Goal: Complete application form

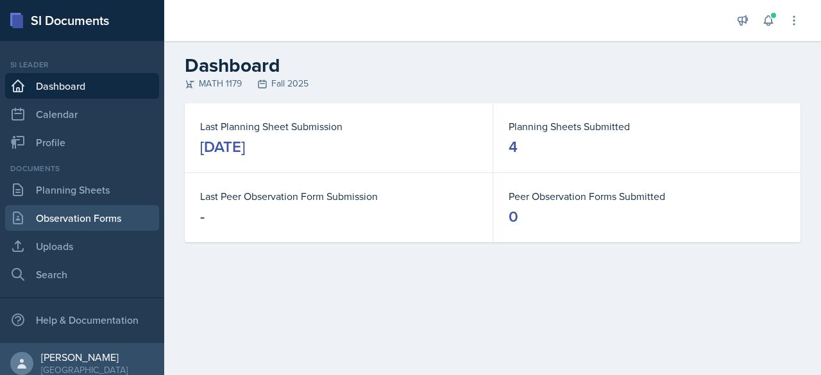
click at [80, 218] on link "Observation Forms" at bounding box center [82, 218] width 154 height 26
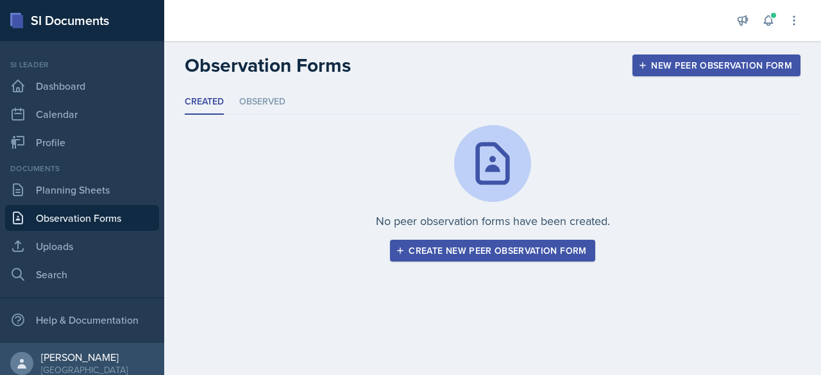
click at [483, 255] on div "Create new peer observation form" at bounding box center [493, 251] width 188 height 10
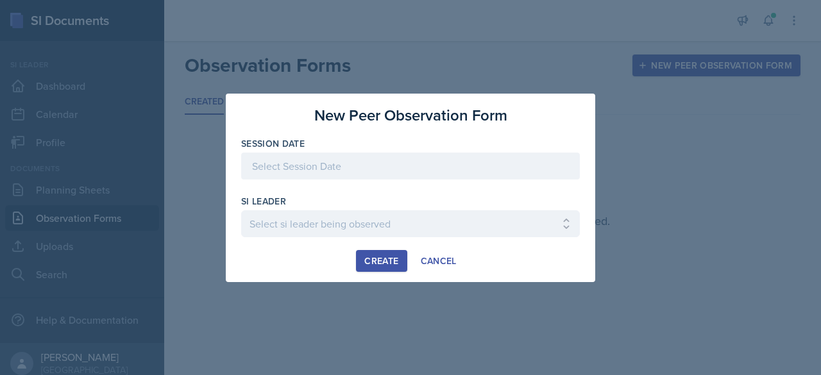
click at [374, 173] on div at bounding box center [410, 166] width 339 height 27
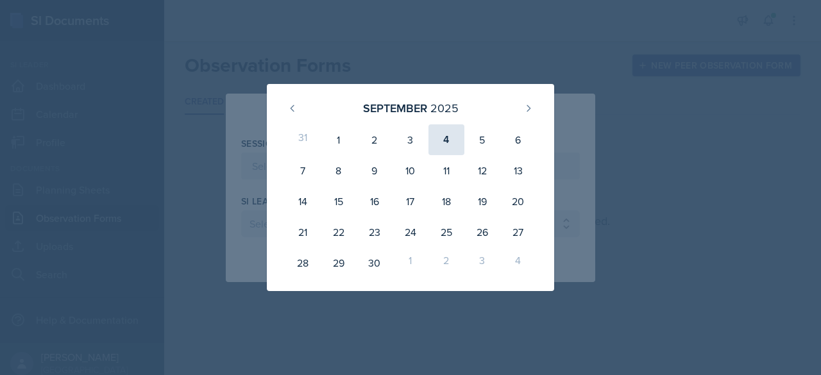
click at [442, 139] on div "4" at bounding box center [447, 140] width 36 height 31
type input "[DATE]"
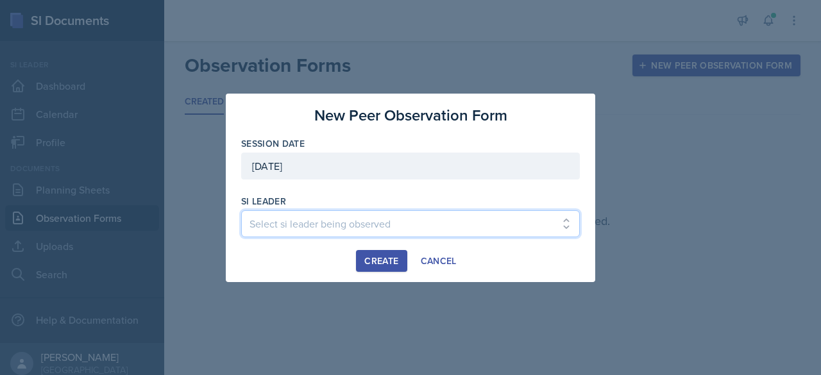
click at [331, 222] on select "Select si leader being observed [PERSON_NAME] / PSYC 2500 / The Phantoms of The…" at bounding box center [410, 224] width 339 height 27
click at [327, 228] on select "Select si leader being observed [PERSON_NAME] / PSYC 2500 / The Phantoms of The…" at bounding box center [410, 224] width 339 height 27
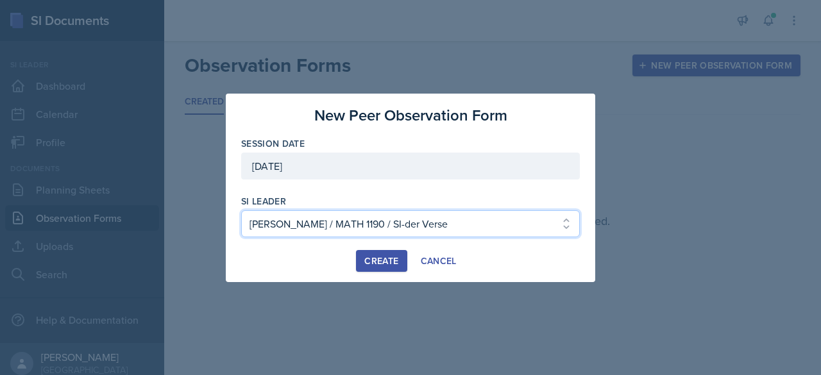
click at [402, 233] on select "Select si leader being observed [PERSON_NAME] / PSYC 2500 / The Phantoms of The…" at bounding box center [410, 224] width 339 height 27
click at [312, 223] on select "Select si leader being observed [PERSON_NAME] / PSYC 2500 / The Phantoms of The…" at bounding box center [410, 224] width 339 height 27
select select "4cffeda7-3d65-4594-9afe-dcef8c5783ba"
click at [241, 211] on select "Select si leader being observed [PERSON_NAME] / PSYC 2500 / The Phantoms of The…" at bounding box center [410, 224] width 339 height 27
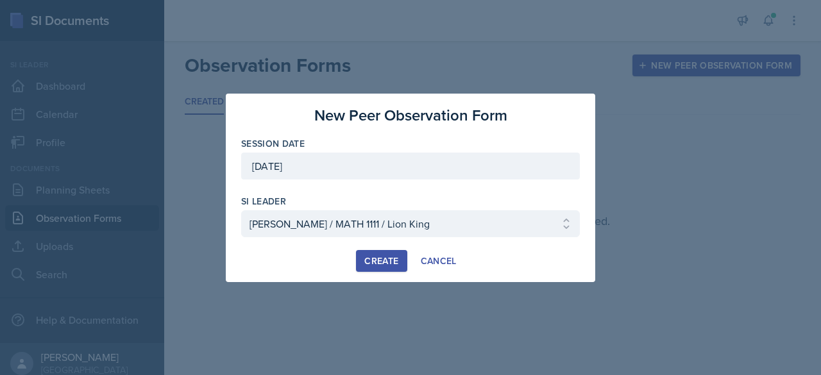
click at [377, 256] on div "Create" at bounding box center [382, 261] width 34 height 10
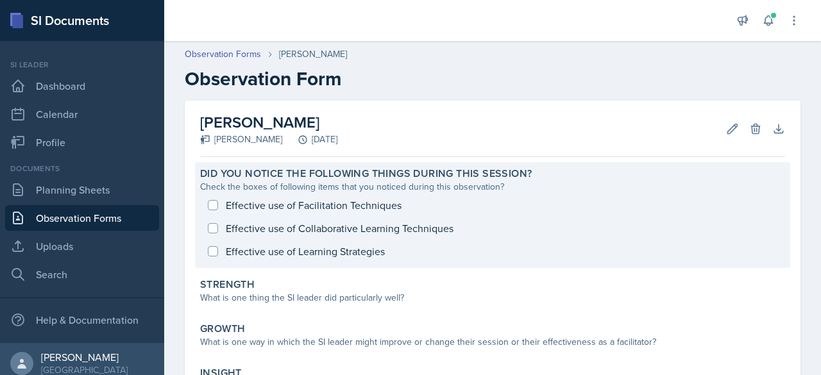
click at [589, 165] on div "Did you notice the following things during this session? Check the boxes of fol…" at bounding box center [493, 215] width 596 height 106
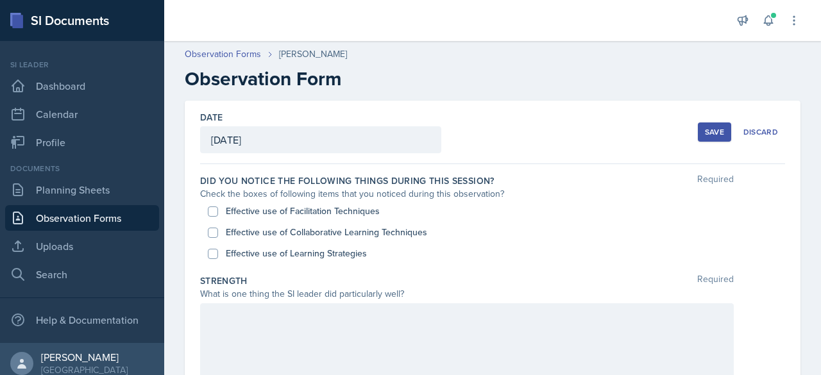
click at [232, 180] on label "Did you notice the following things during this session?" at bounding box center [347, 181] width 295 height 13
click at [217, 207] on input "Effective use of Facilitation Techniques" at bounding box center [213, 212] width 10 height 10
checkbox input "true"
click at [215, 230] on input "Effective use of Collaborative Learning Techniques" at bounding box center [213, 233] width 10 height 10
checkbox input "true"
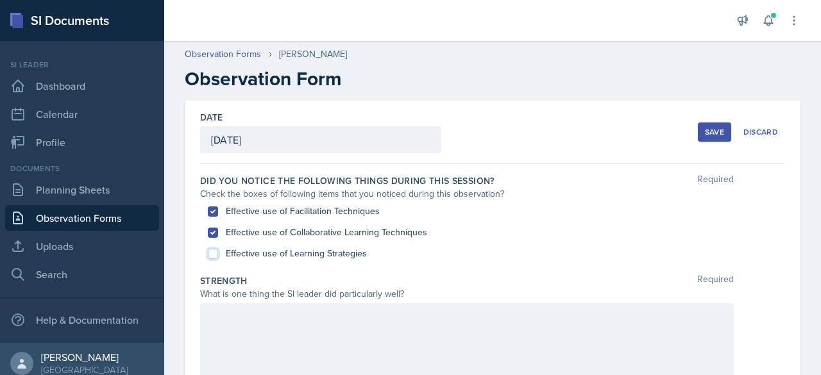
click at [216, 251] on input "Effective use of Learning Strategies" at bounding box center [213, 254] width 10 height 10
checkbox input "true"
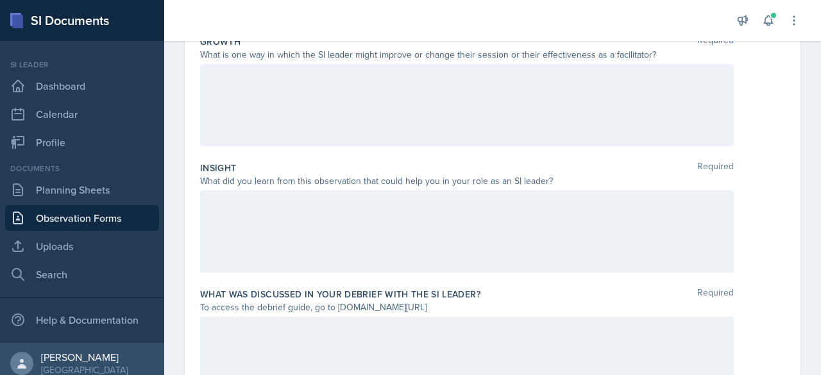
scroll to position [440, 0]
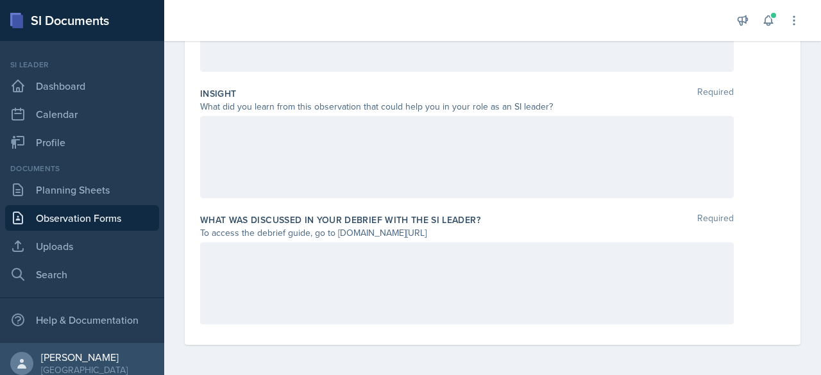
click at [359, 227] on div "To access the debrief guide, go to [DOMAIN_NAME][URL]" at bounding box center [467, 233] width 534 height 13
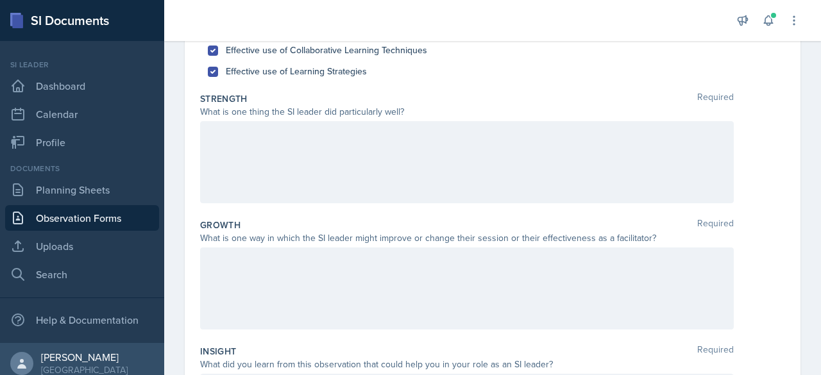
click at [357, 176] on div at bounding box center [467, 162] width 534 height 82
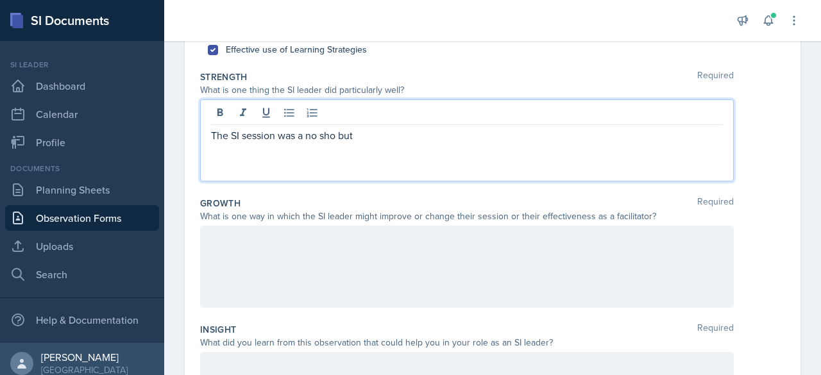
click at [336, 135] on p "The SI session was a no sho but" at bounding box center [467, 135] width 512 height 15
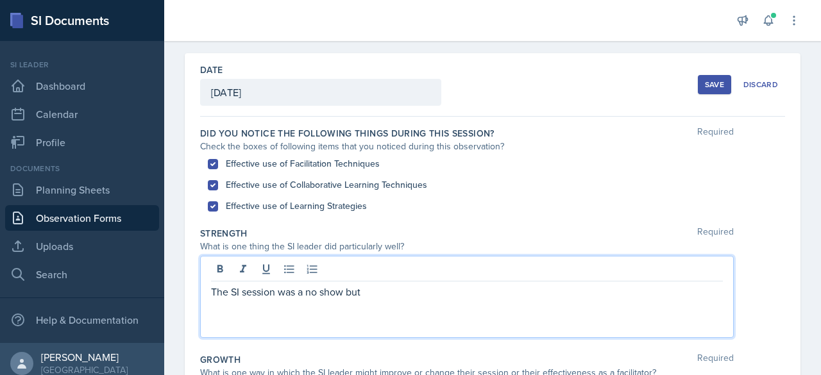
scroll to position [47, 0]
click at [501, 297] on p "The SI session was a no show but" at bounding box center [467, 291] width 512 height 15
click at [475, 308] on div "The SI session was a no show but [PERSON_NAME] was very" at bounding box center [467, 297] width 534 height 82
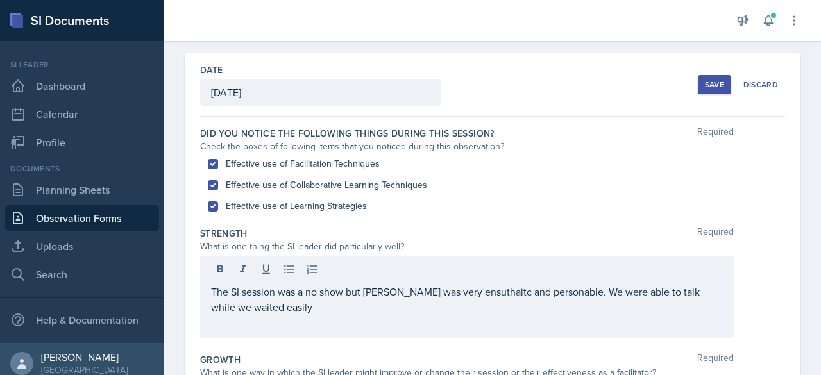
click at [371, 323] on div "The SI session was a no show but [PERSON_NAME] was very ensuthaitc and personab…" at bounding box center [467, 297] width 534 height 82
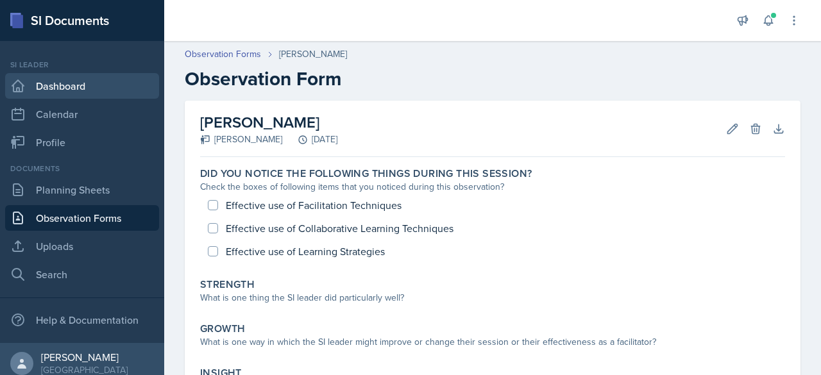
click at [62, 89] on link "Dashboard" at bounding box center [82, 86] width 154 height 26
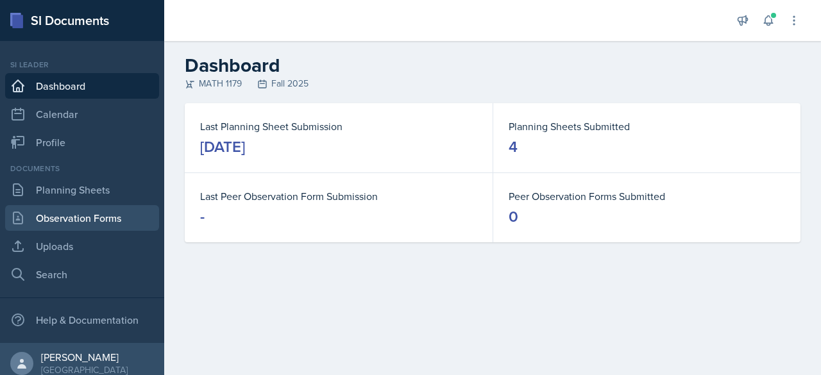
click at [85, 209] on link "Observation Forms" at bounding box center [82, 218] width 154 height 26
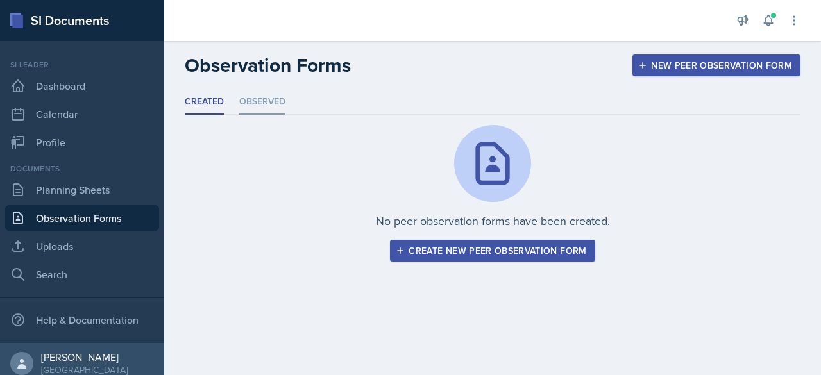
click at [262, 97] on li "Observed" at bounding box center [262, 102] width 46 height 25
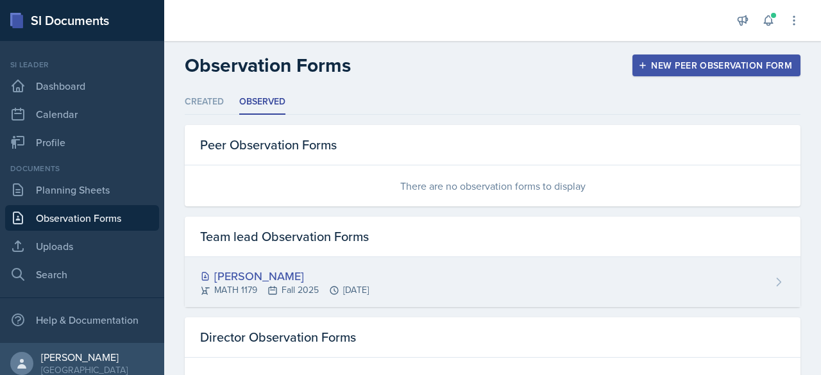
click at [240, 279] on div "[PERSON_NAME]" at bounding box center [284, 276] width 169 height 17
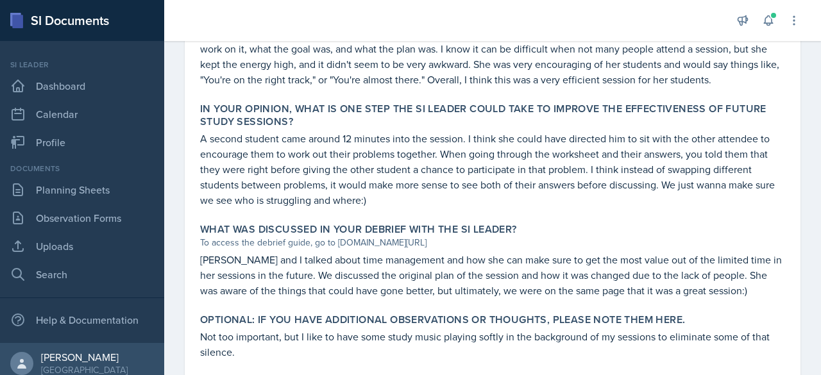
scroll to position [786, 0]
